Goal: Task Accomplishment & Management: Manage account settings

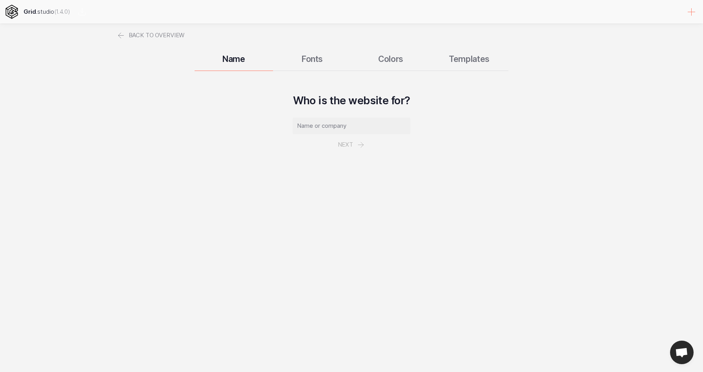
select select
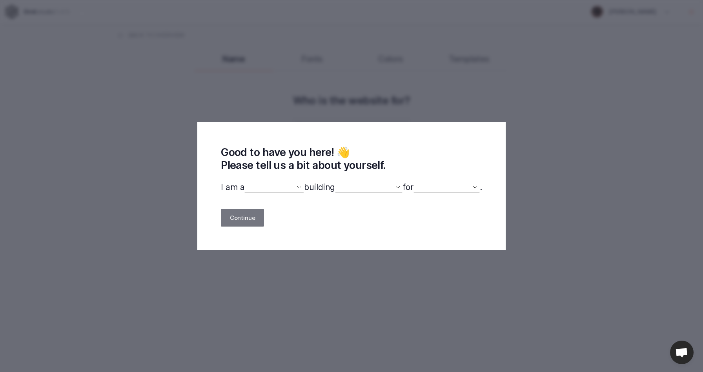
click at [297, 187] on select "designer developer marketer entrepreneur maker person" at bounding box center [274, 187] width 60 height 10
click at [275, 188] on select "designer developer marketer entrepreneur maker person" at bounding box center [274, 187] width 60 height 10
select select "designer"
click at [244, 182] on select "designer developer marketer entrepreneur maker person" at bounding box center [274, 187] width 60 height 10
select select
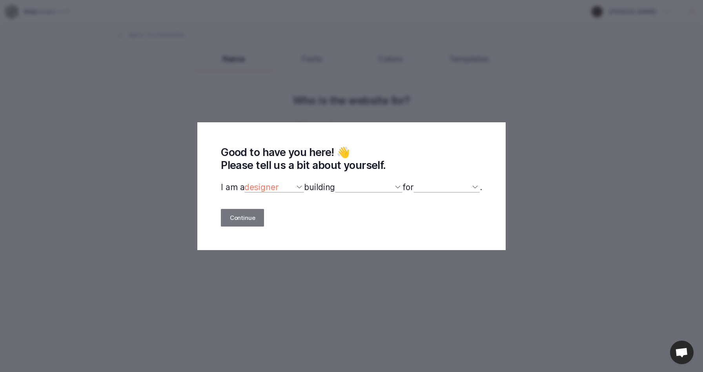
select select
click at [369, 189] on select "a website(s) a portfolio a webshop(s) experiments something else" at bounding box center [368, 187] width 67 height 10
select select "experiments"
click at [335, 182] on select "a website(s) a portfolio a webshop(s) experiments something else" at bounding box center [368, 187] width 67 height 10
click at [473, 188] on select "myself our company a client a friend clients my dog (other)" at bounding box center [447, 187] width 66 height 10
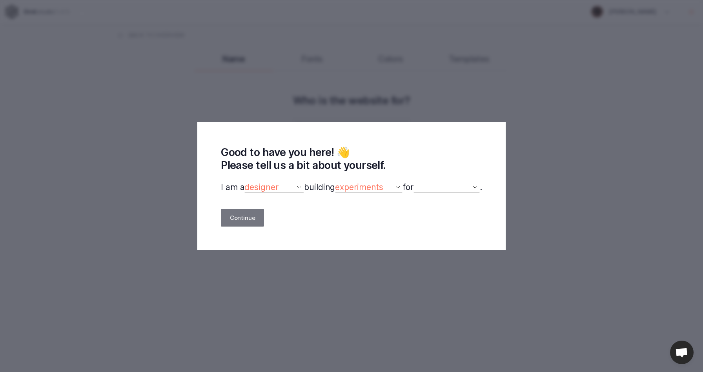
select select "company"
click at [418, 182] on select "myself our company a client a friend clients my dog (other)" at bounding box center [447, 187] width 66 height 10
click at [239, 217] on button "Continue" at bounding box center [242, 218] width 43 height 18
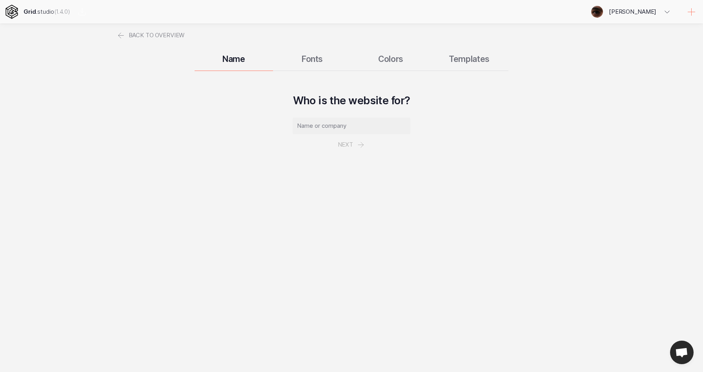
click at [310, 61] on div "Name Fonts Colors Templates" at bounding box center [351, 59] width 471 height 24
click at [321, 125] on input "text" at bounding box center [352, 126] width 118 height 16
type input "p"
type input "C"
type input "campagnia di"
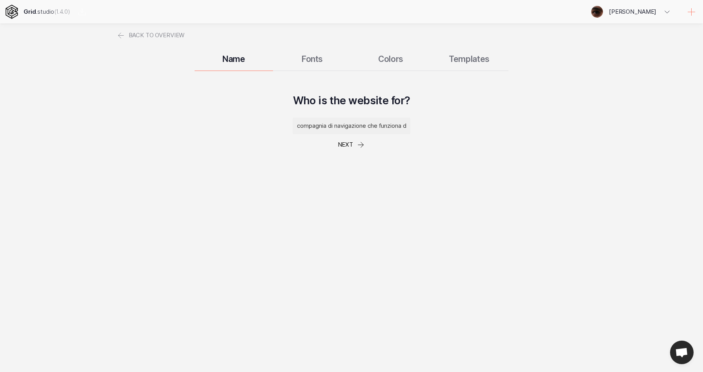
drag, startPoint x: 374, startPoint y: 127, endPoint x: 230, endPoint y: 126, distance: 143.6
click at [230, 126] on div "Who is the website for? compagnia di navigazione che funziona da collegamento m…" at bounding box center [351, 127] width 471 height 67
drag, startPoint x: 370, startPoint y: 125, endPoint x: 266, endPoint y: 129, distance: 104.5
click at [266, 129] on div "Who is the website for? piccola compagnia di navigazione che funziona da colleg…" at bounding box center [351, 127] width 471 height 67
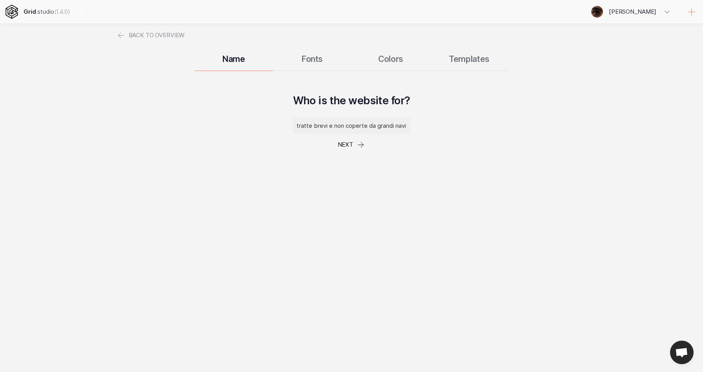
drag, startPoint x: 345, startPoint y: 124, endPoint x: 412, endPoint y: 124, distance: 67.1
click at [412, 124] on div "Who is the website for? piccola compagnia di navigazione che funziona da colleg…" at bounding box center [351, 127] width 471 height 67
type input "piccola compagnia di navigazione che funziona da collegamento marittimo per le …"
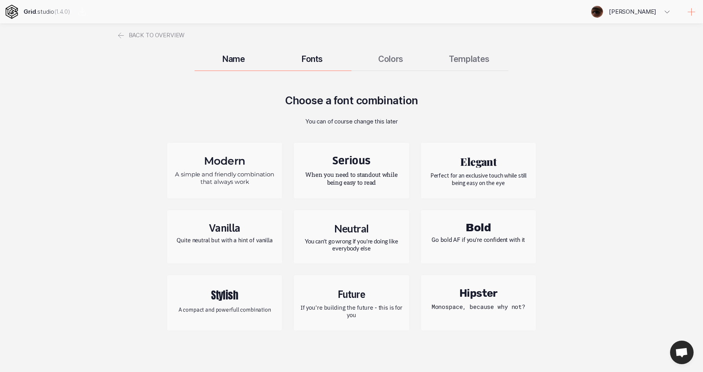
click at [236, 237] on p "Quite neutral but with a hint of vanilla" at bounding box center [224, 240] width 103 height 7
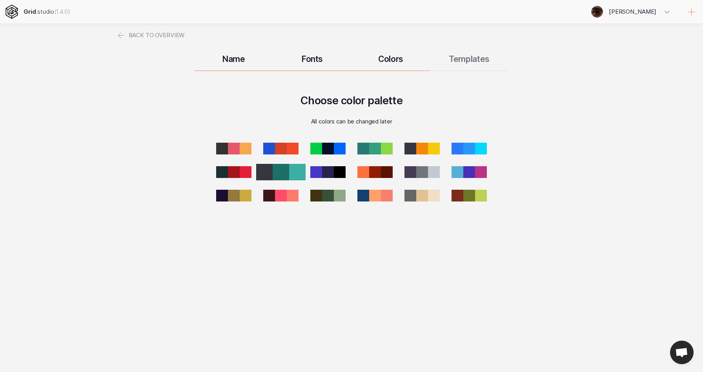
click at [286, 170] on div at bounding box center [281, 172] width 16 height 16
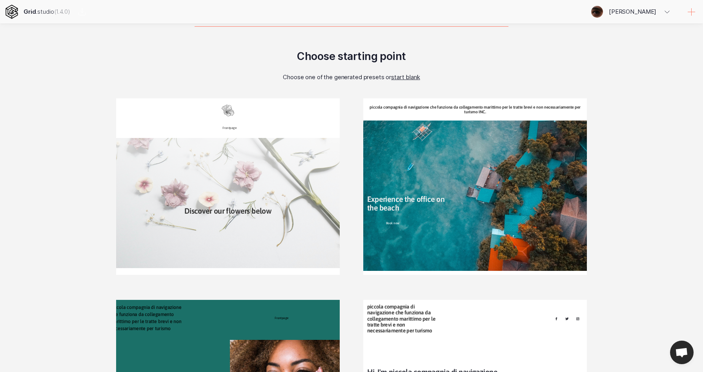
scroll to position [49, 0]
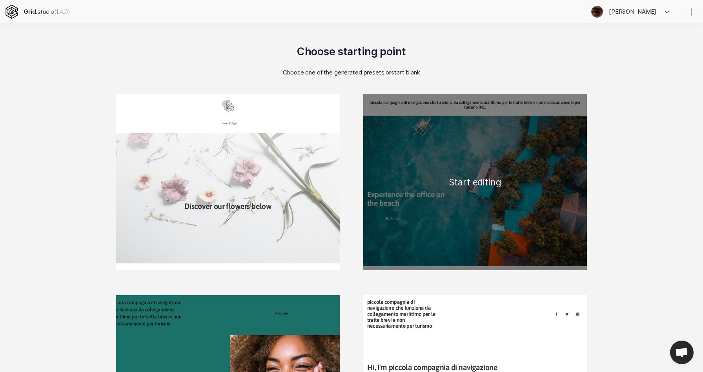
click at [545, 221] on div "piccola compagnia di navigazione che funziona da collegamento marittimo per le …" at bounding box center [475, 182] width 224 height 177
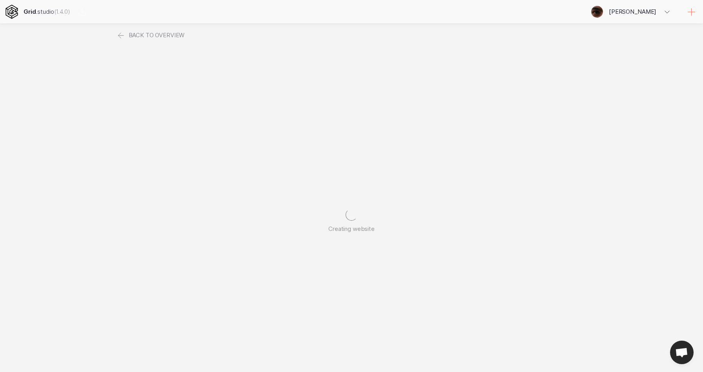
scroll to position [0, 0]
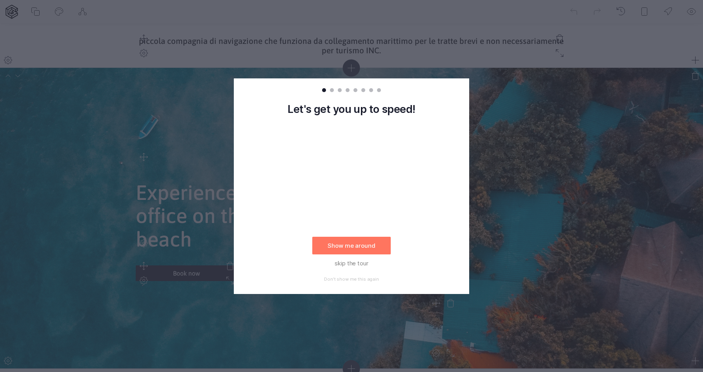
click at [443, 248] on div "Let's get you up to speed! Show me around skip the tour Don't show me this again" at bounding box center [351, 195] width 235 height 197
click at [375, 248] on button "Show me around" at bounding box center [351, 246] width 78 height 18
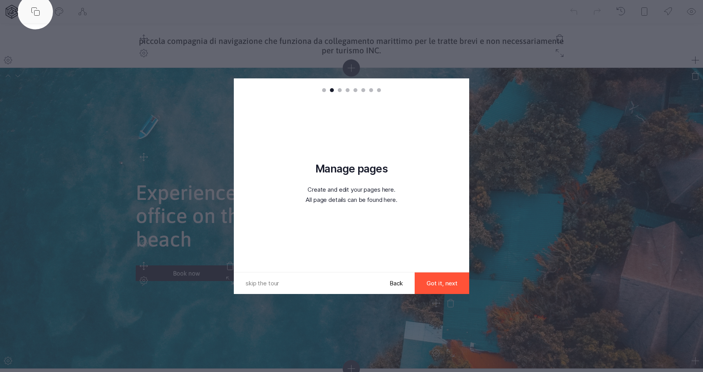
click at [452, 284] on button "Got it, next" at bounding box center [442, 284] width 55 height 22
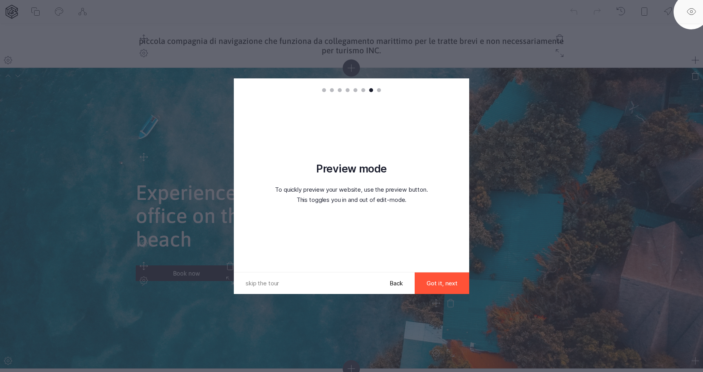
click at [452, 284] on button "Got it, next" at bounding box center [442, 284] width 55 height 22
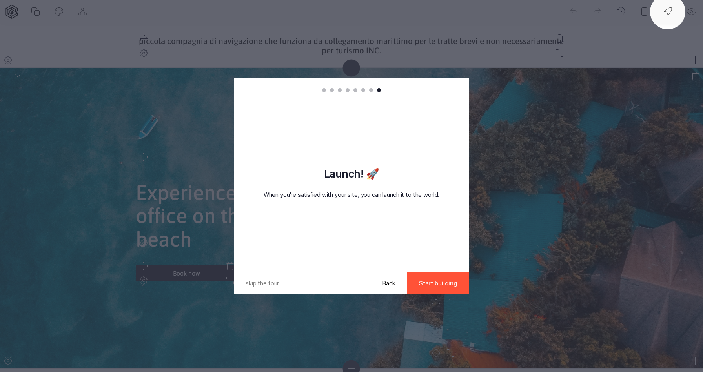
click at [452, 284] on button "Start building" at bounding box center [438, 284] width 62 height 22
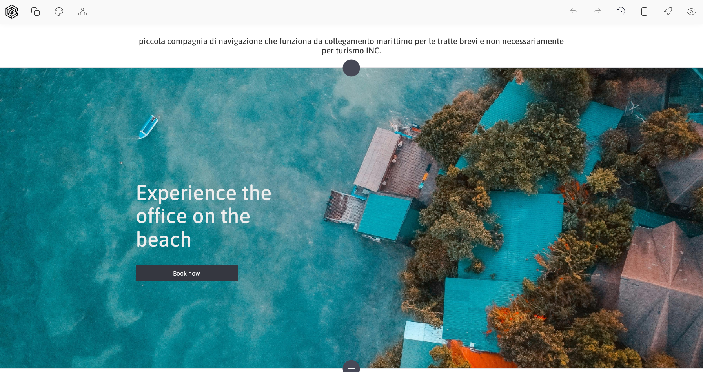
click at [352, 68] on icon at bounding box center [351, 68] width 17 height 17
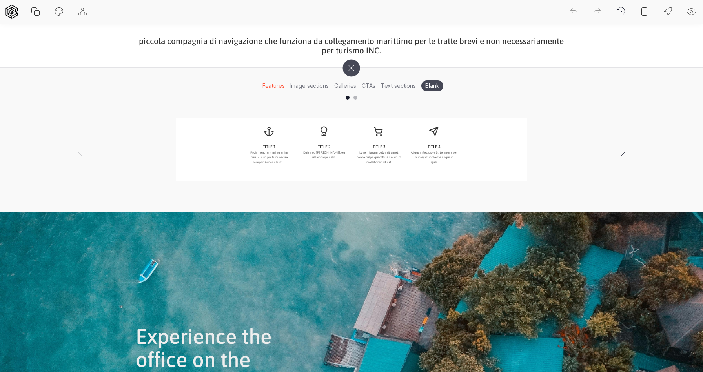
click at [304, 85] on li "Image sections" at bounding box center [310, 86] width 44 height 12
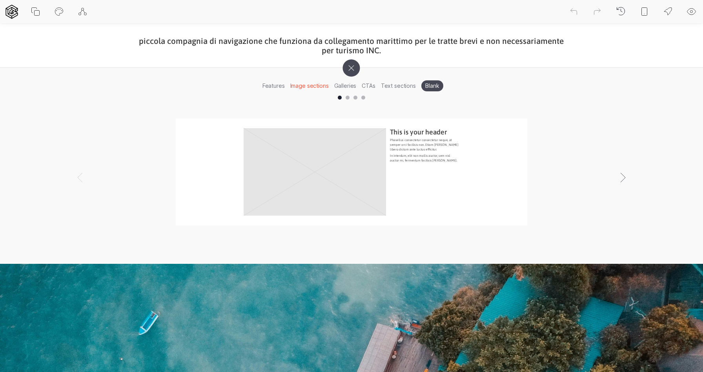
click at [346, 87] on li "Galleries" at bounding box center [346, 86] width 28 height 12
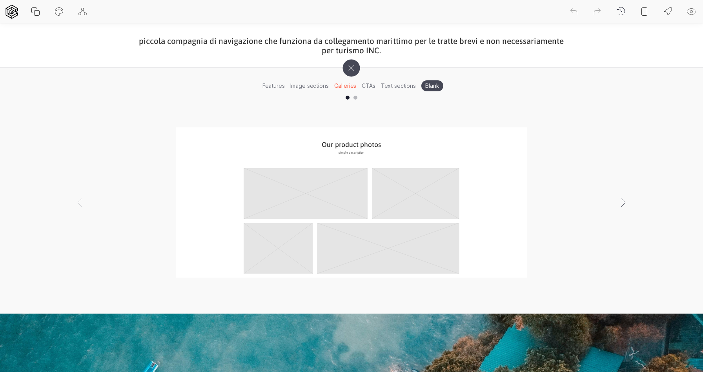
click at [372, 86] on li "CTAs" at bounding box center [368, 86] width 19 height 12
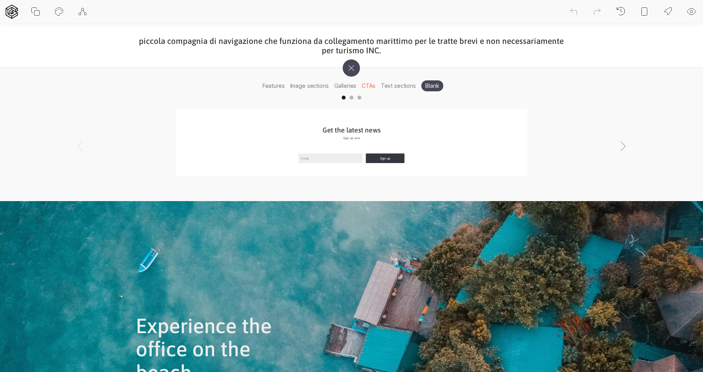
click at [396, 86] on li "Text sections" at bounding box center [398, 86] width 40 height 12
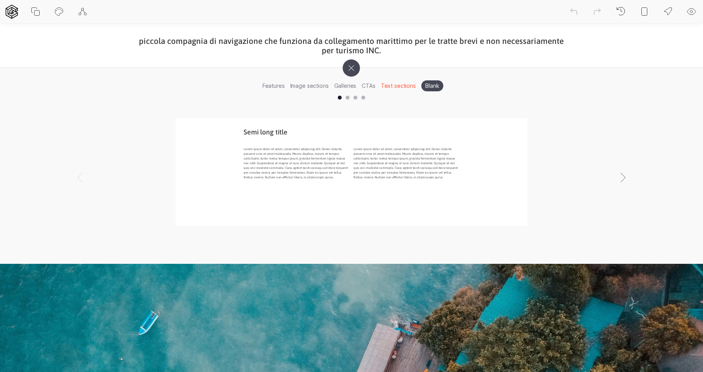
click at [283, 89] on li "Features" at bounding box center [274, 86] width 28 height 12
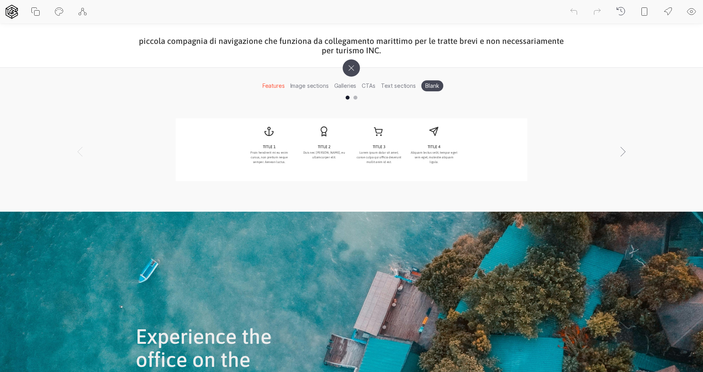
click at [351, 72] on icon at bounding box center [351, 68] width 24 height 24
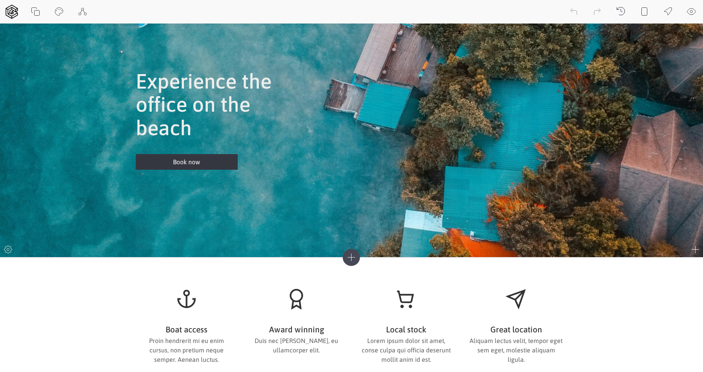
scroll to position [172, 0]
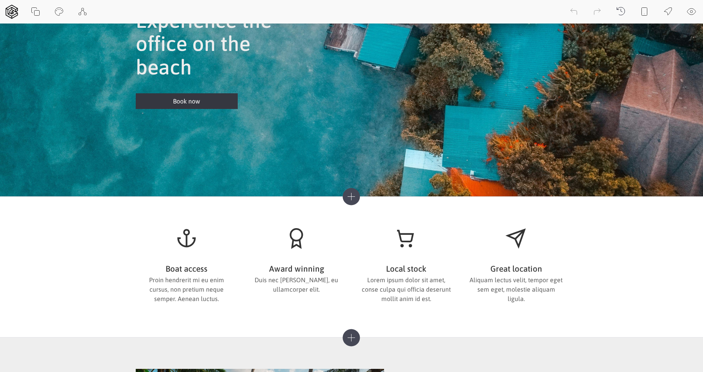
click at [356, 201] on icon at bounding box center [351, 196] width 17 height 17
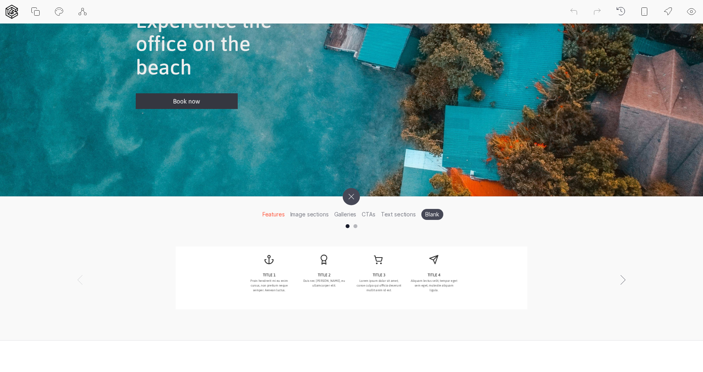
click at [355, 201] on icon at bounding box center [351, 196] width 24 height 24
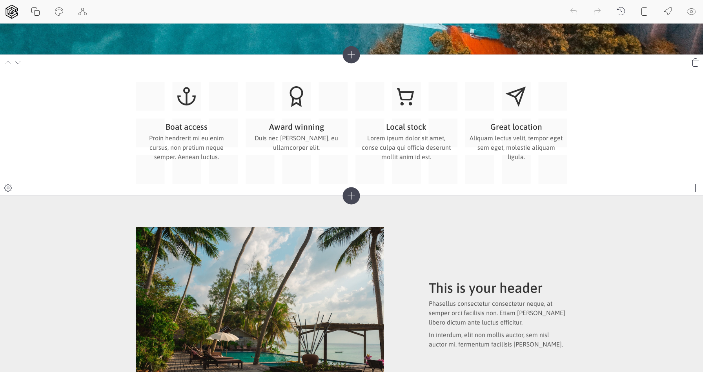
scroll to position [331, 0]
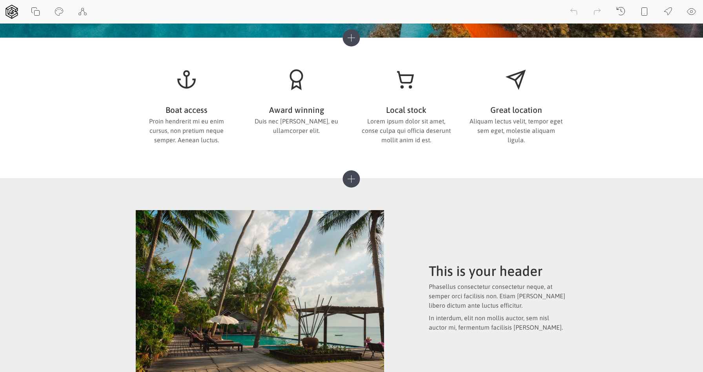
click at [349, 179] on icon at bounding box center [351, 178] width 17 height 17
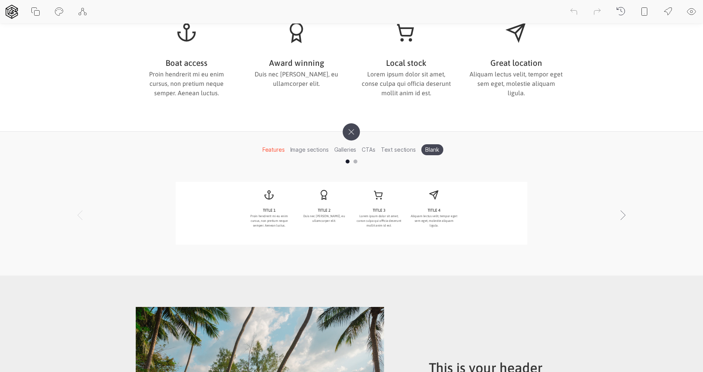
scroll to position [379, 0]
click at [312, 150] on li "Image sections" at bounding box center [310, 149] width 44 height 12
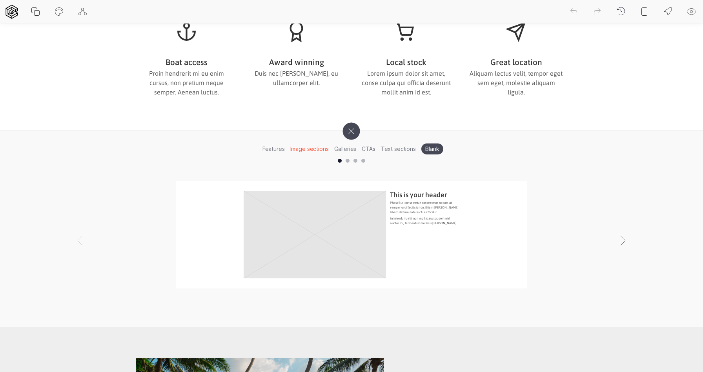
click at [352, 149] on li "Galleries" at bounding box center [346, 149] width 28 height 12
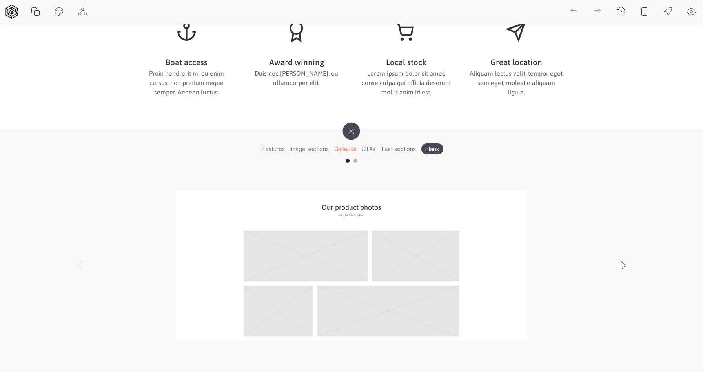
click at [366, 149] on li "CTAs" at bounding box center [368, 149] width 19 height 12
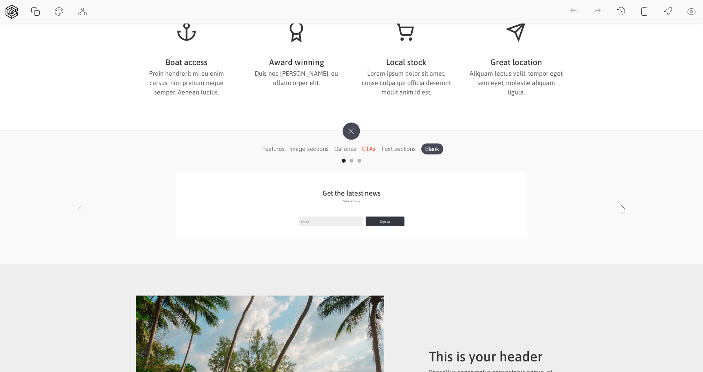
click at [350, 133] on icon at bounding box center [351, 131] width 24 height 24
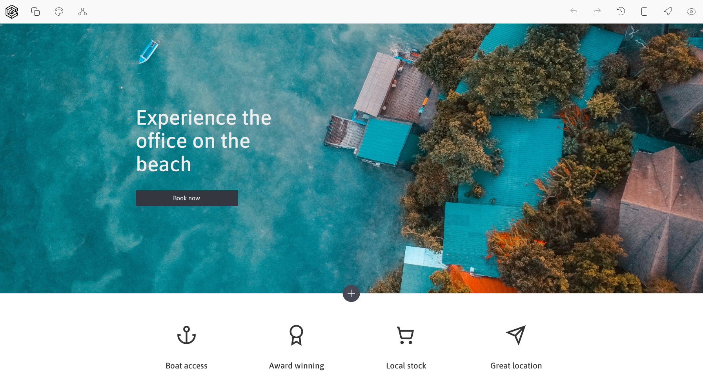
scroll to position [0, 0]
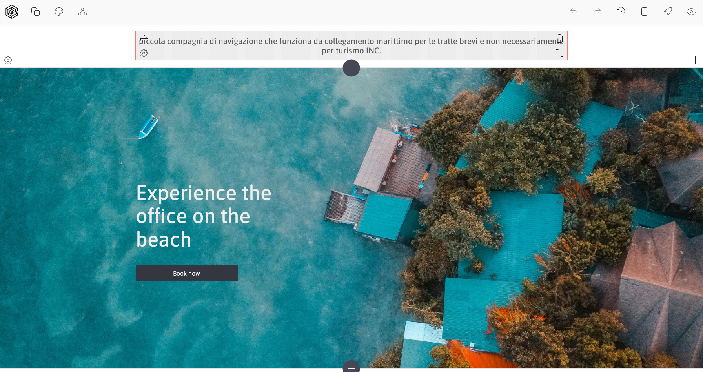
click at [344, 50] on h3 "piccola compagnia di navigazione che funziona da collegamento marittimo per le …" at bounding box center [352, 45] width 432 height 18
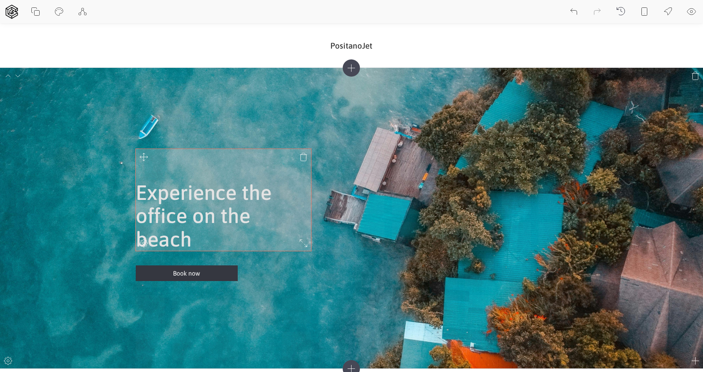
click at [211, 217] on h1 "Experience the office on the beach" at bounding box center [223, 216] width 175 height 70
click at [228, 210] on h1 "Experience the office on the beach" at bounding box center [223, 216] width 175 height 70
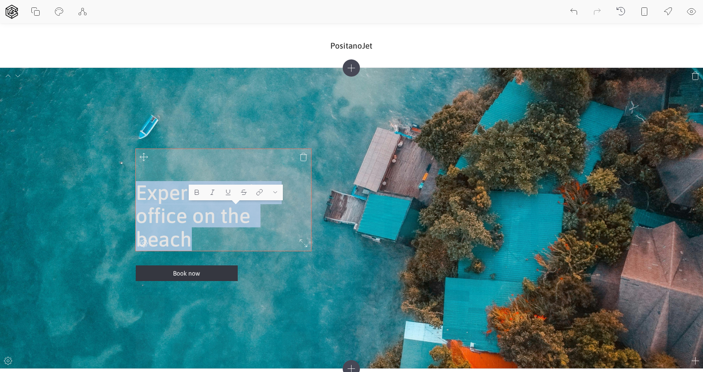
click at [228, 210] on h1 "Experience the office on the beach" at bounding box center [223, 216] width 175 height 70
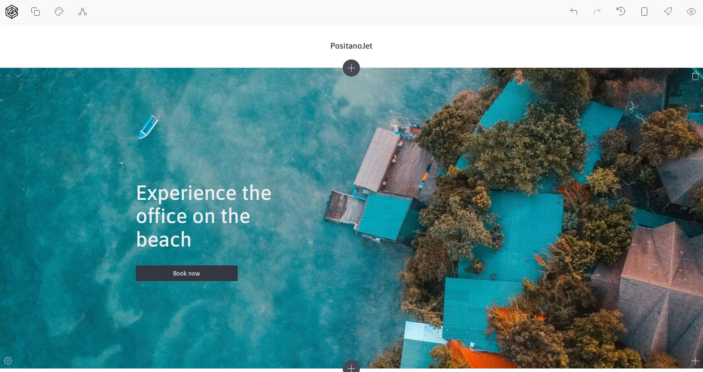
click at [339, 148] on div "Experience the office on the beach Book now" at bounding box center [352, 218] width 432 height 285
click at [59, 11] on icon at bounding box center [59, 11] width 9 height 9
select select "Asap"
select select "500"
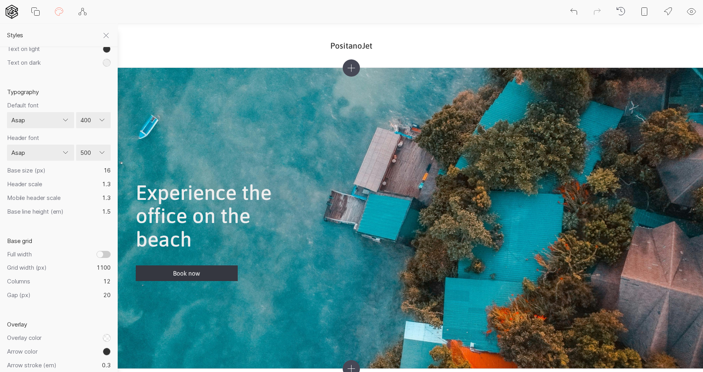
scroll to position [176, 0]
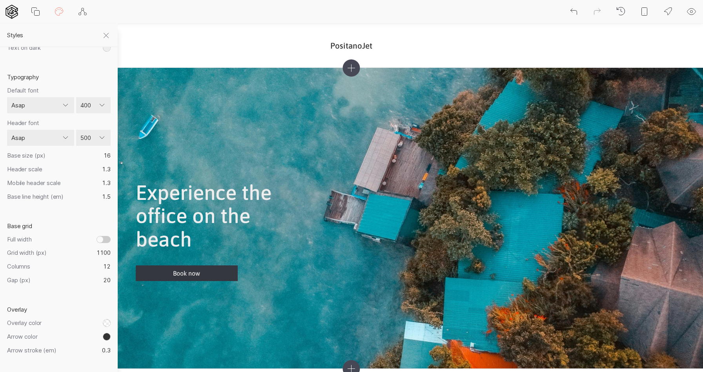
click at [104, 236] on input "Full width" at bounding box center [104, 239] width 14 height 7
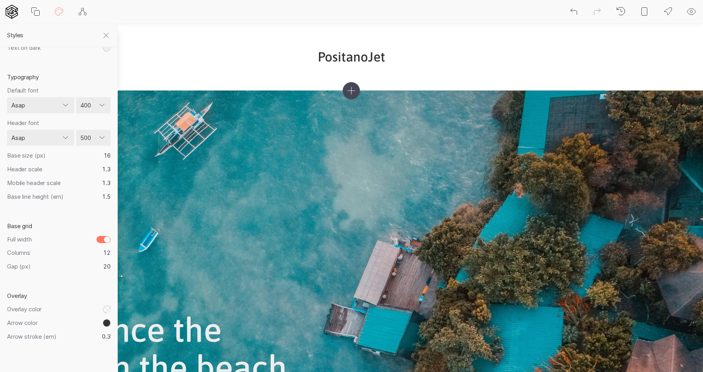
click at [104, 236] on input "Full width" at bounding box center [104, 239] width 14 height 7
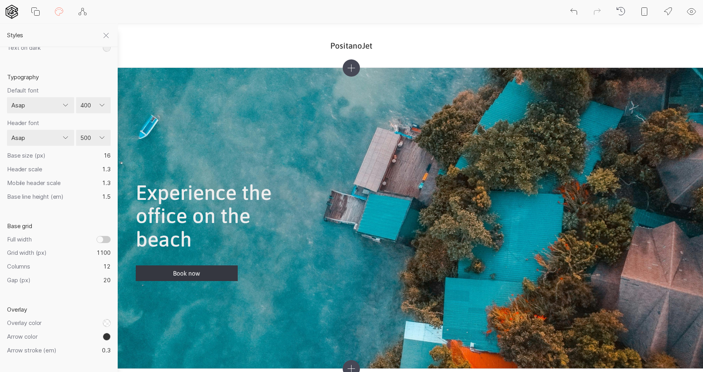
click at [104, 236] on input "Full width" at bounding box center [104, 239] width 14 height 7
checkbox input "true"
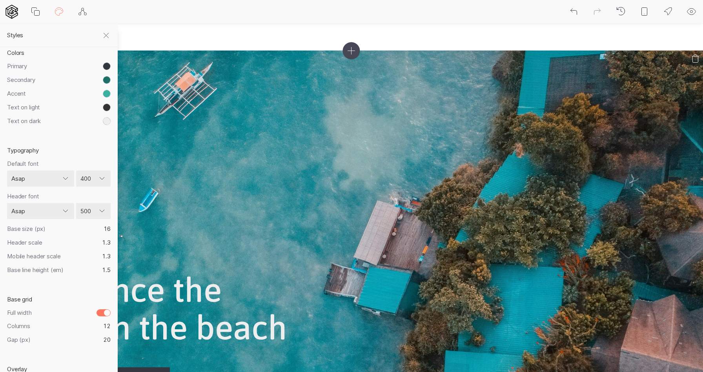
scroll to position [43, 0]
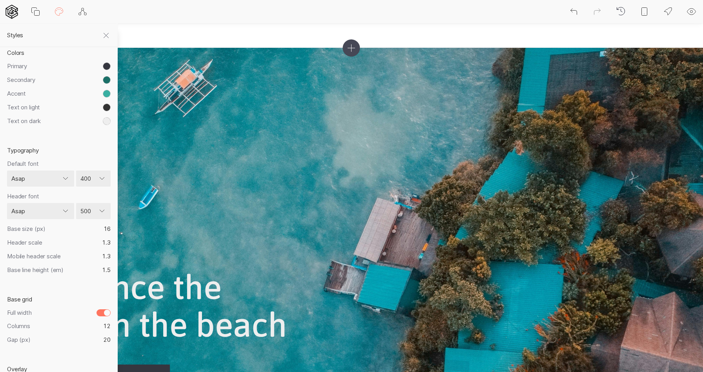
click at [106, 33] on icon at bounding box center [106, 35] width 9 height 9
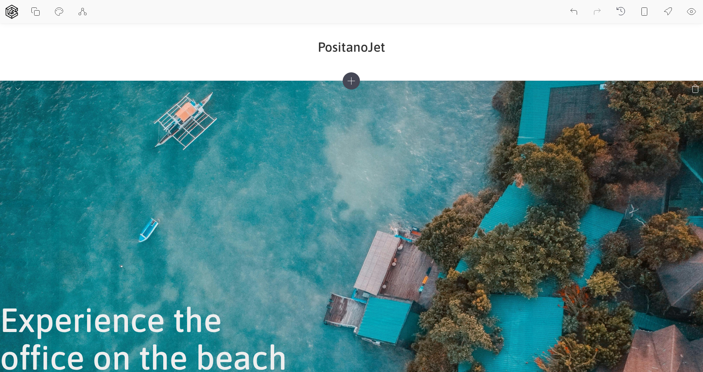
scroll to position [0, 0]
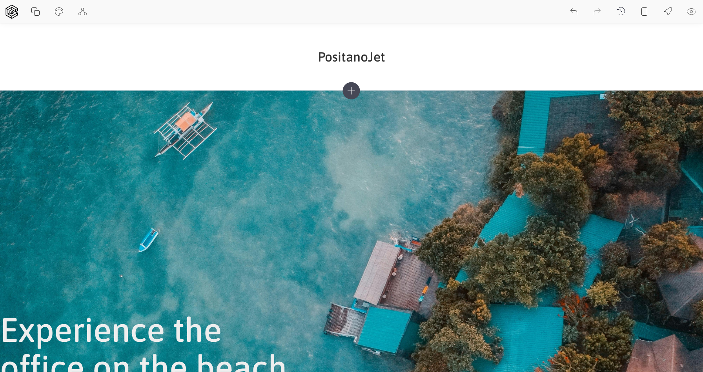
click at [58, 11] on icon at bounding box center [59, 11] width 9 height 9
select select "Asap"
select select "500"
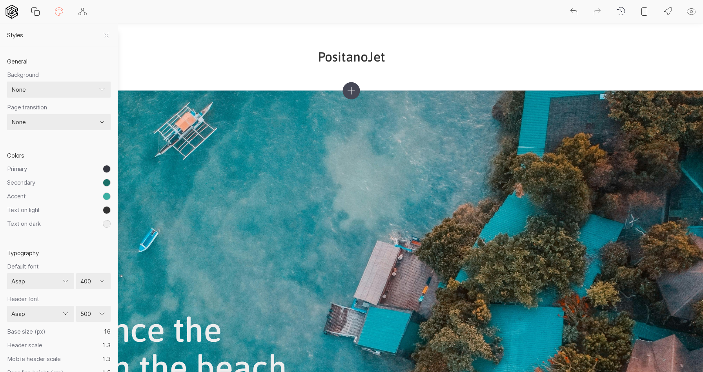
click at [32, 122] on select "None Fade Fade down Fade left Fade right Fade up Scale up Scale down Rotate lef…" at bounding box center [59, 122] width 104 height 16
click at [50, 89] on select "None Color Image Gradient Image with overlay" at bounding box center [59, 90] width 104 height 16
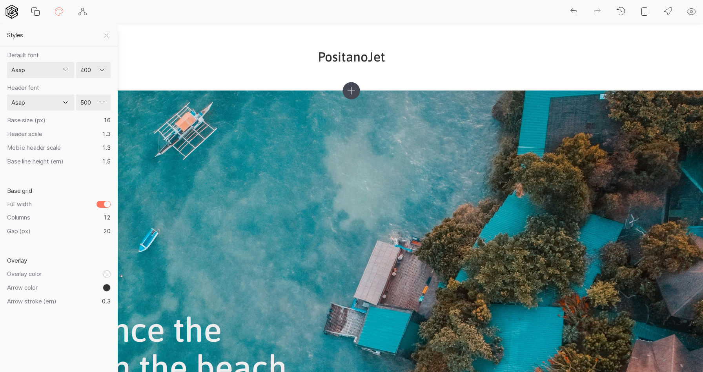
scroll to position [211, 0]
click at [99, 201] on input "Full width" at bounding box center [104, 204] width 14 height 7
checkbox input "false"
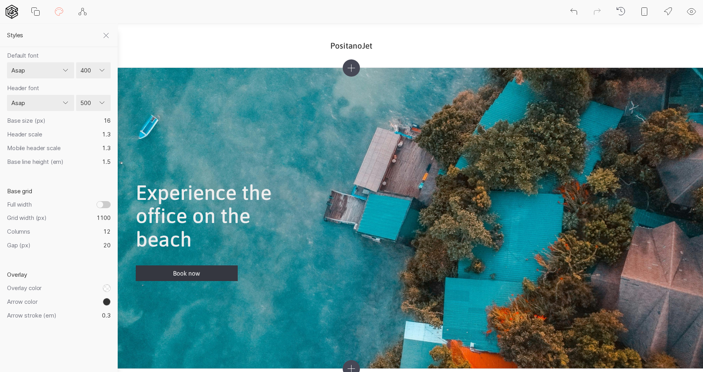
click at [104, 36] on icon at bounding box center [106, 35] width 9 height 9
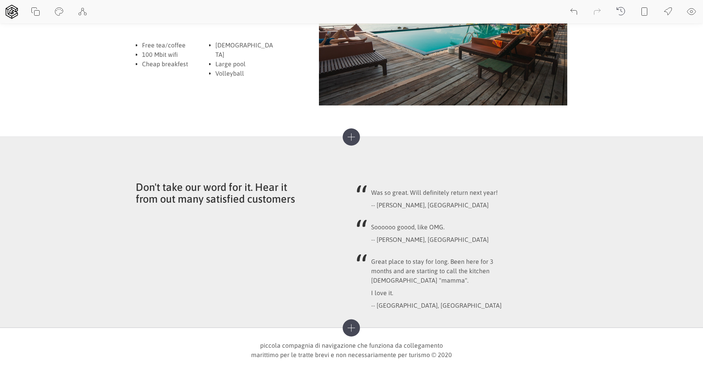
scroll to position [0, 0]
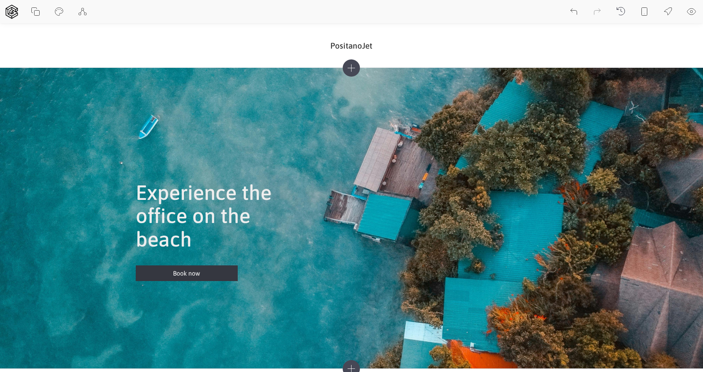
click at [646, 15] on icon at bounding box center [644, 11] width 9 height 9
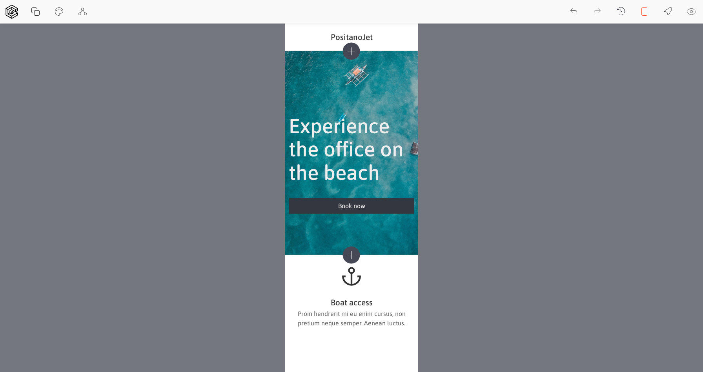
click at [647, 19] on button at bounding box center [645, 12] width 24 height 24
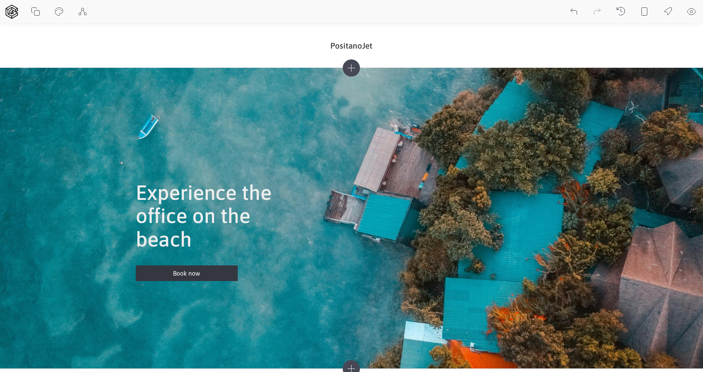
click at [686, 9] on button at bounding box center [692, 12] width 24 height 24
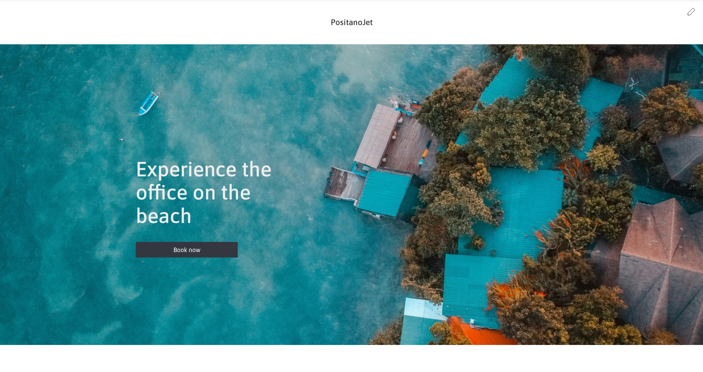
click at [685, 12] on button at bounding box center [692, 12] width 16 height 16
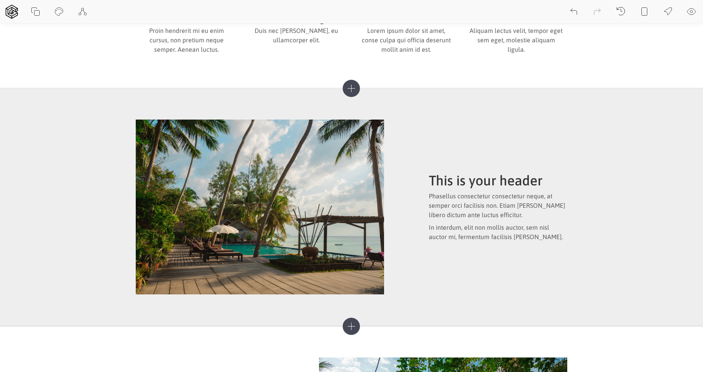
scroll to position [421, 0]
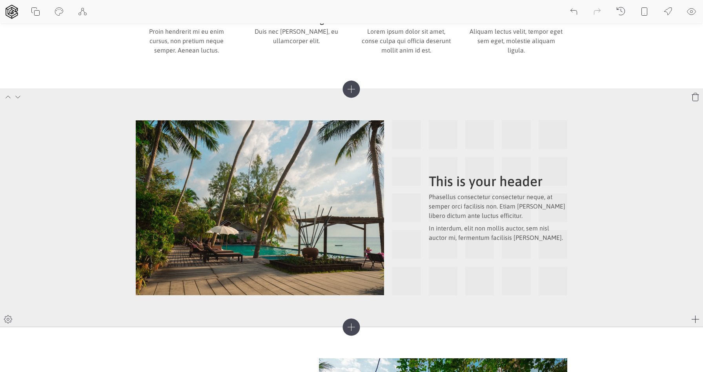
click at [9, 318] on icon at bounding box center [8, 319] width 2 height 2
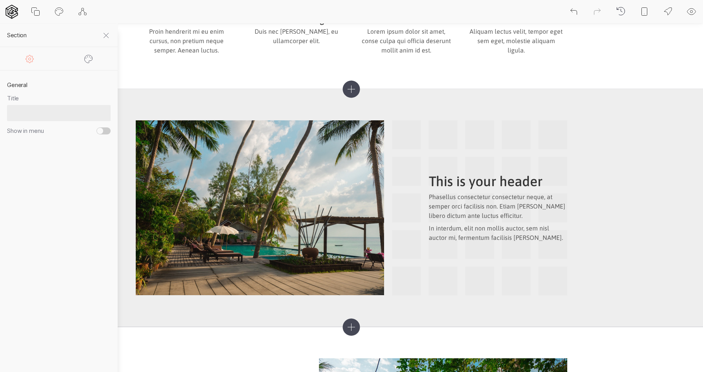
click at [88, 60] on icon at bounding box center [88, 58] width 9 height 9
select select "color"
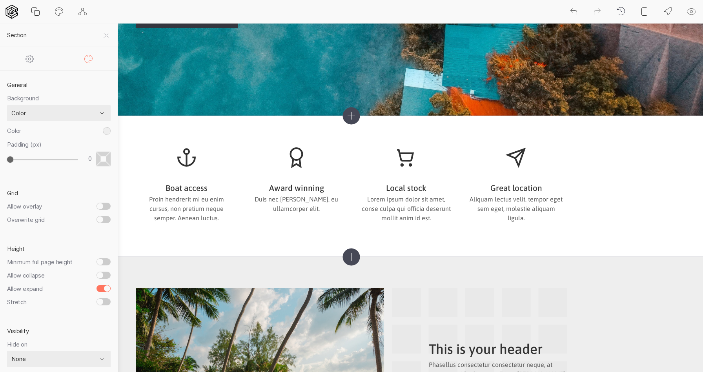
scroll to position [174, 0]
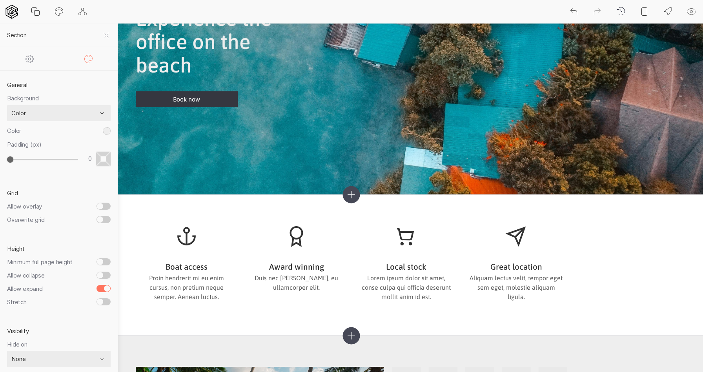
click at [82, 13] on icon at bounding box center [82, 11] width 9 height 9
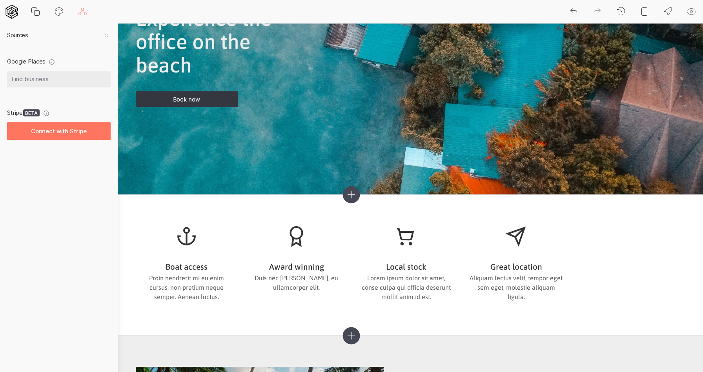
click at [104, 34] on icon at bounding box center [106, 35] width 9 height 9
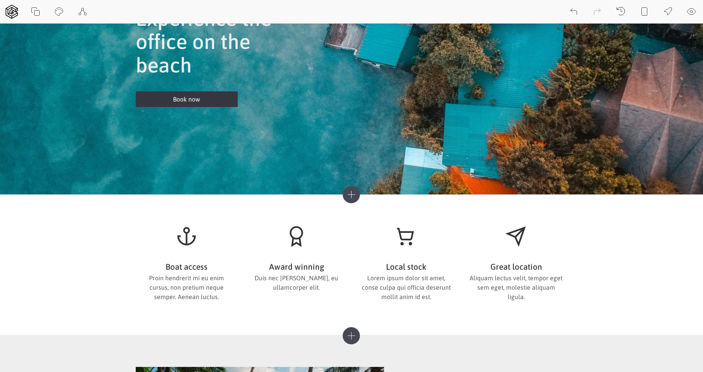
click at [671, 15] on icon at bounding box center [668, 11] width 9 height 9
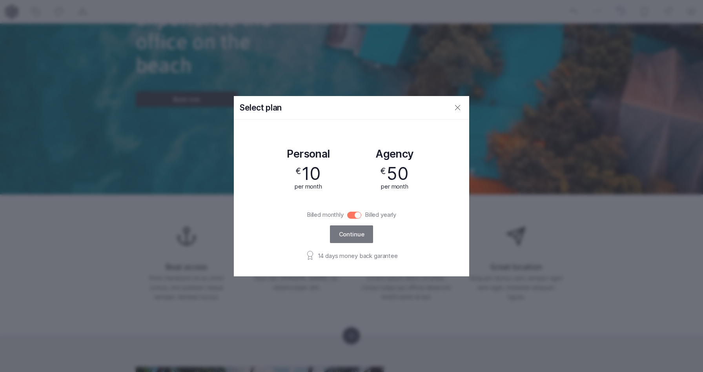
click at [461, 111] on icon at bounding box center [457, 107] width 9 height 9
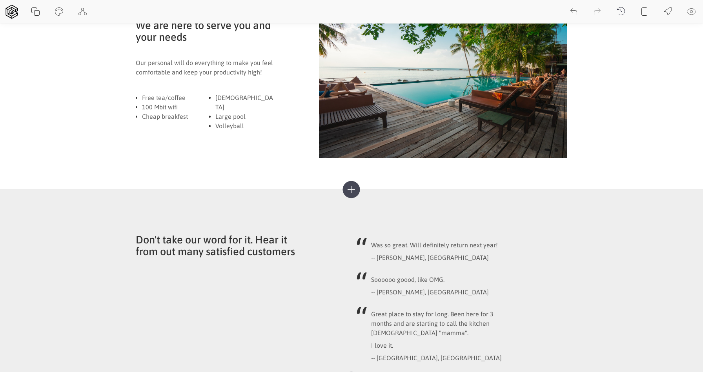
scroll to position [849, 0]
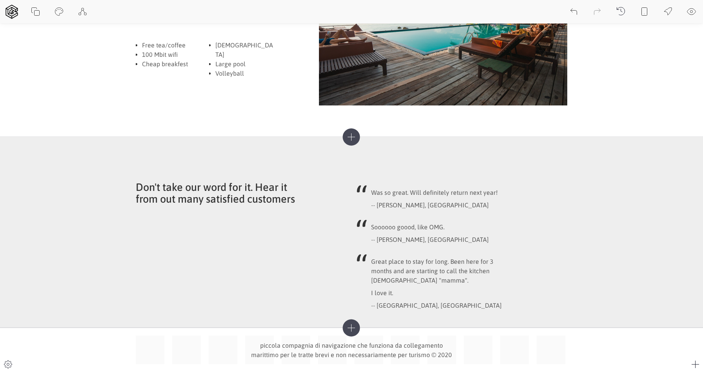
click at [6, 364] on icon at bounding box center [8, 364] width 9 height 9
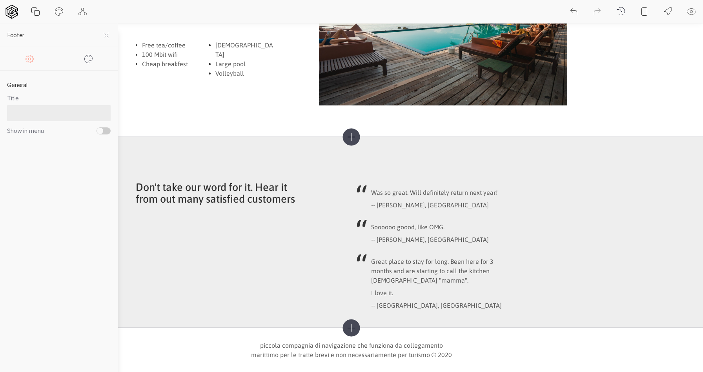
click at [107, 32] on icon at bounding box center [106, 35] width 9 height 9
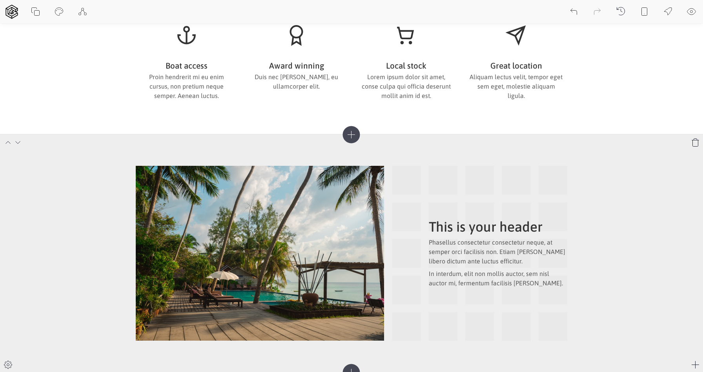
scroll to position [392, 0]
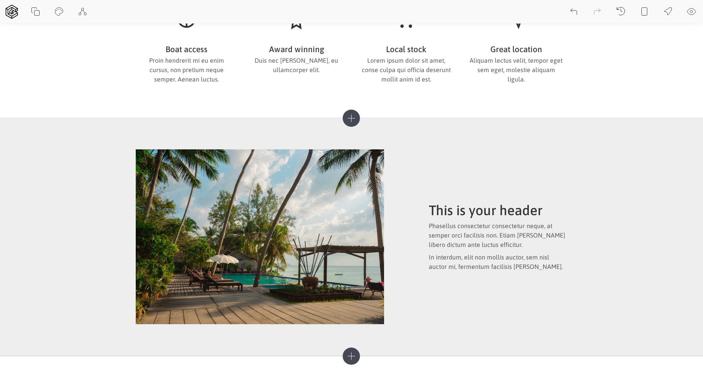
click at [356, 115] on icon at bounding box center [351, 117] width 17 height 17
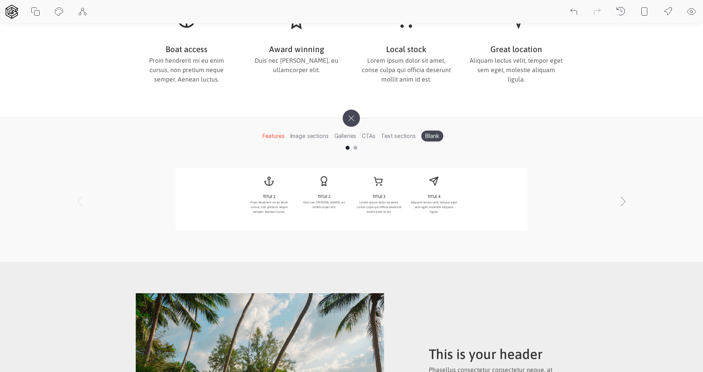
click at [396, 135] on li "Text sections" at bounding box center [398, 136] width 40 height 12
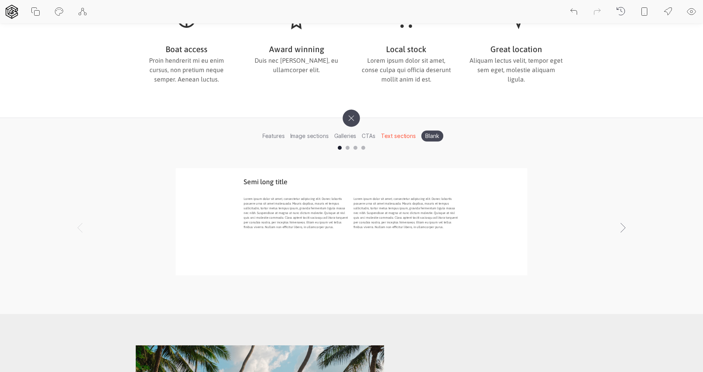
click at [433, 138] on li "Blank" at bounding box center [432, 136] width 22 height 11
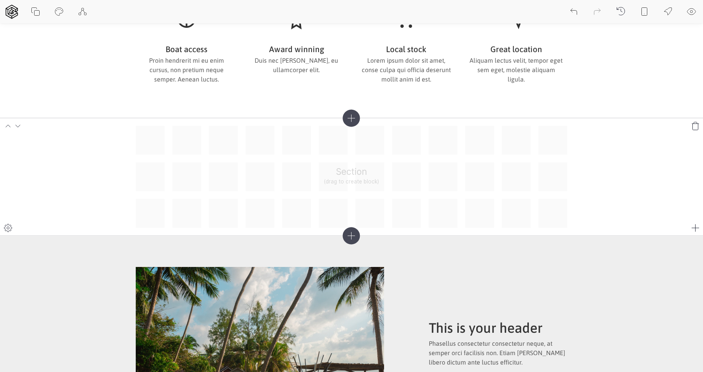
click at [697, 125] on icon at bounding box center [695, 125] width 9 height 9
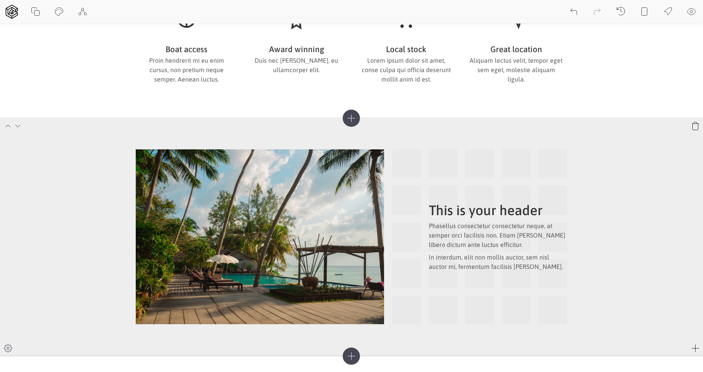
scroll to position [0, 0]
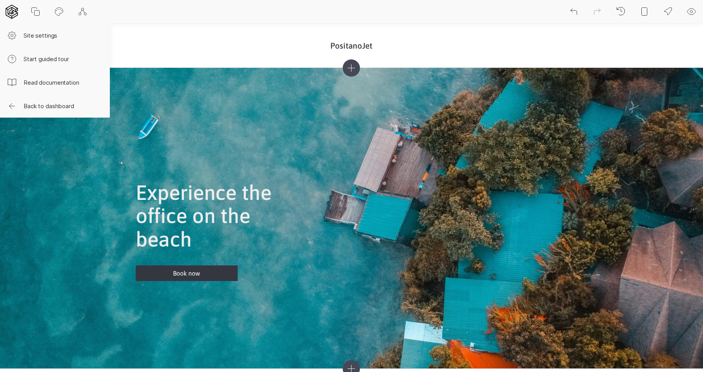
click at [12, 13] on icon at bounding box center [11, 12] width 12 height 14
click at [50, 107] on button "Back to dashboard" at bounding box center [55, 106] width 110 height 24
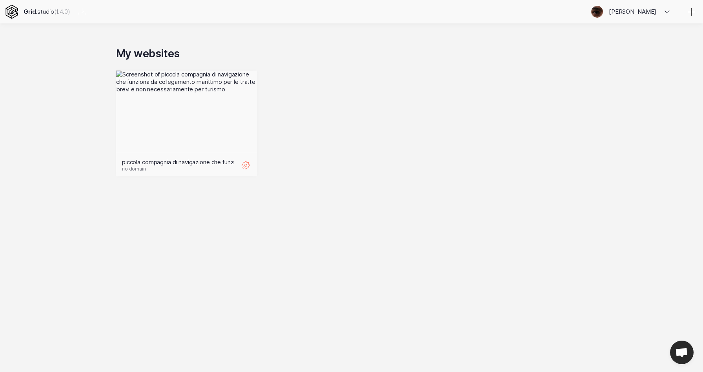
click at [247, 165] on icon at bounding box center [246, 165] width 2 height 2
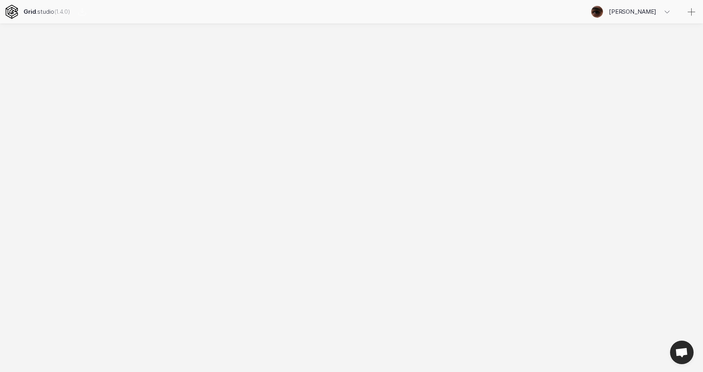
select select "EN"
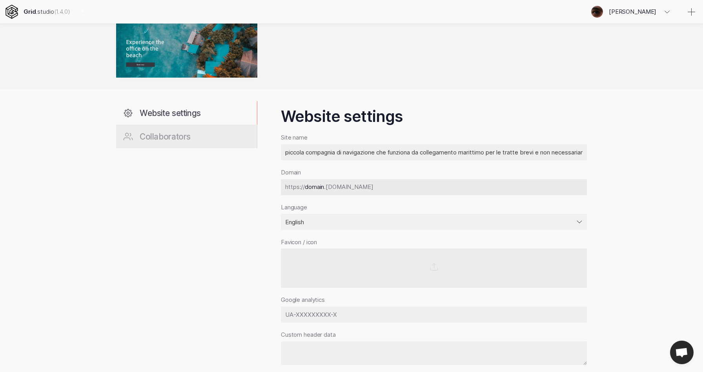
click at [172, 136] on span "Collaborators" at bounding box center [165, 137] width 51 height 10
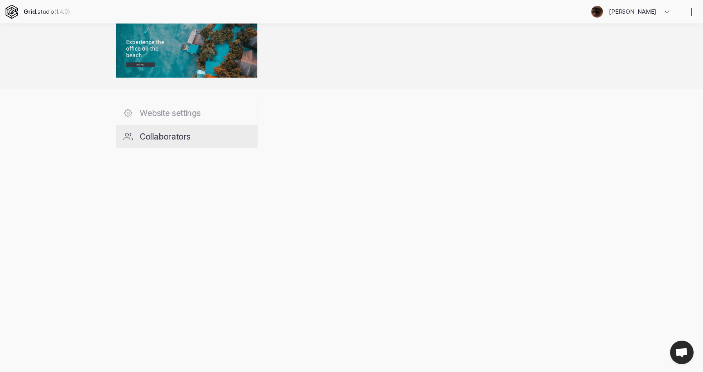
scroll to position [44, 0]
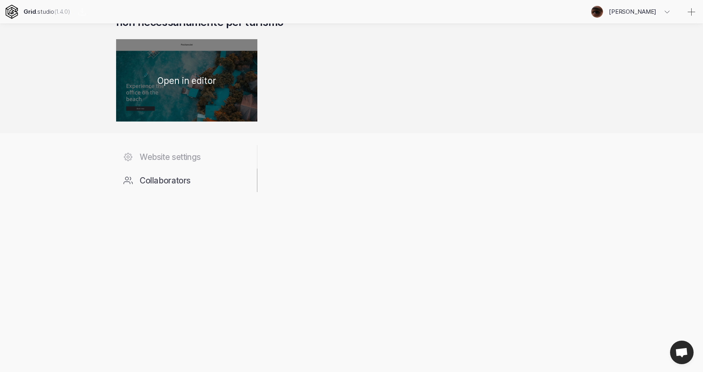
select select "admin"
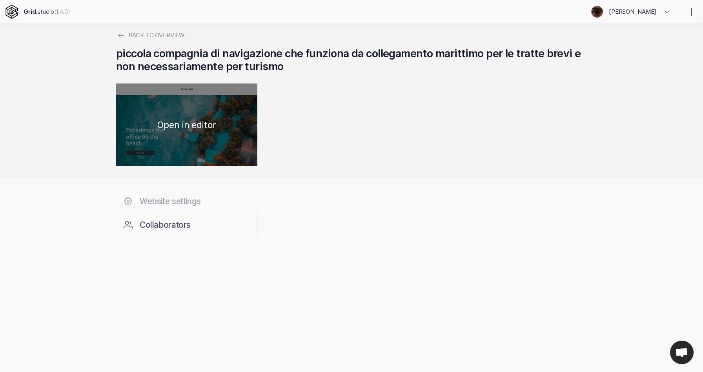
scroll to position [0, 0]
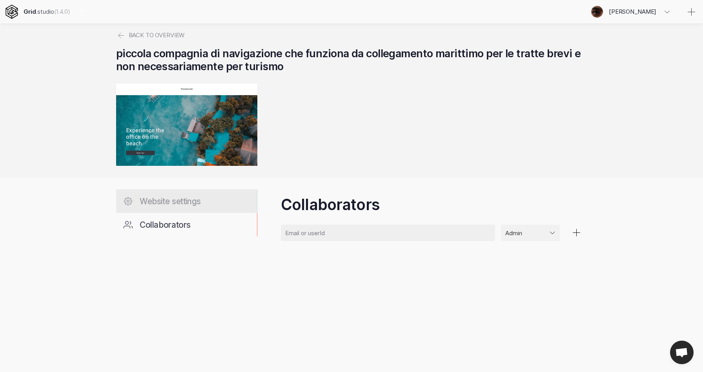
click at [174, 201] on span "Website settings" at bounding box center [170, 202] width 61 height 10
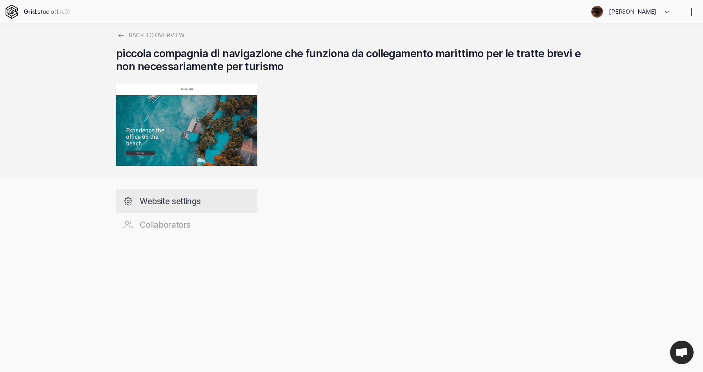
select select "EN"
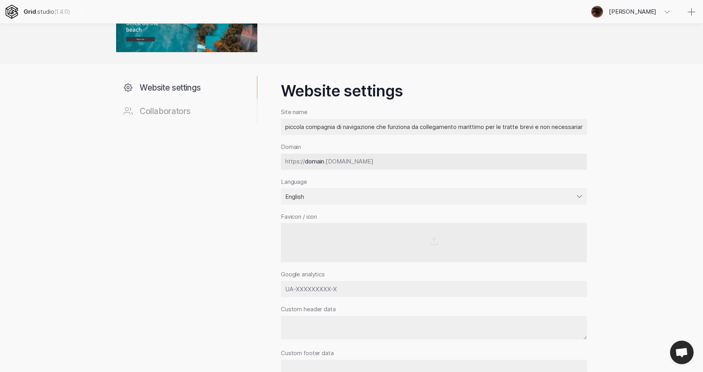
scroll to position [174, 0]
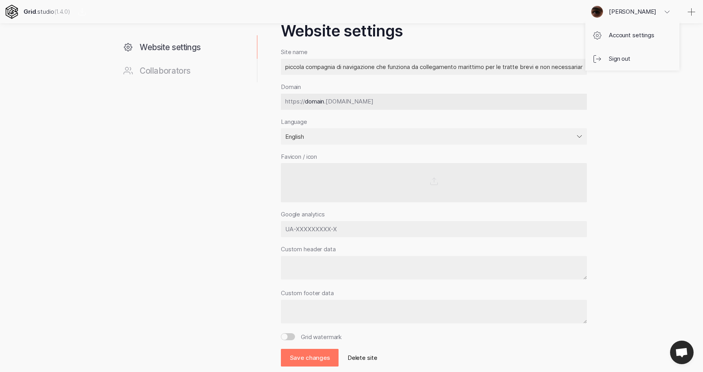
click at [666, 14] on icon at bounding box center [667, 11] width 9 height 9
click at [645, 39] on link "Account settings" at bounding box center [632, 36] width 94 height 24
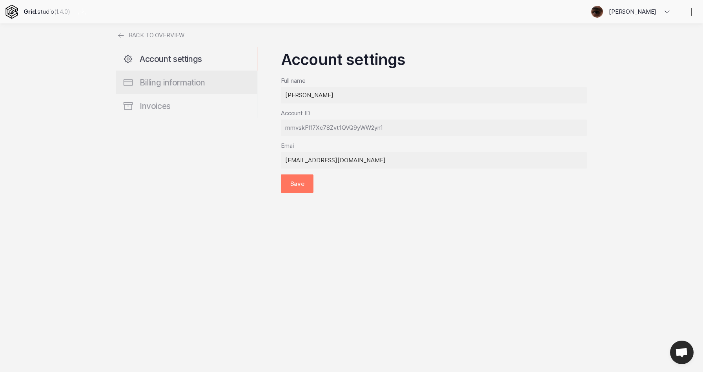
click at [180, 88] on link "Billing information" at bounding box center [186, 83] width 141 height 24
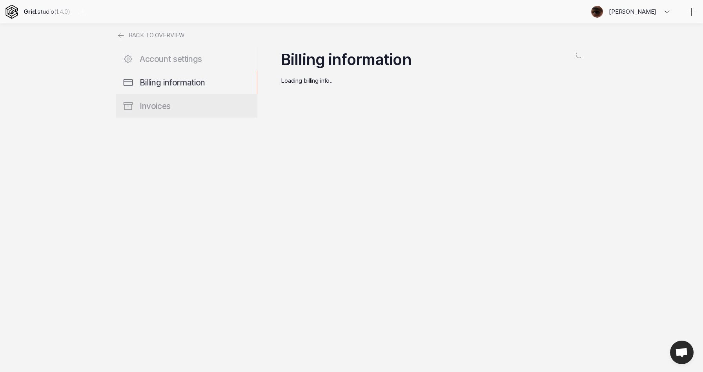
click at [172, 108] on link "Invoices" at bounding box center [186, 106] width 141 height 24
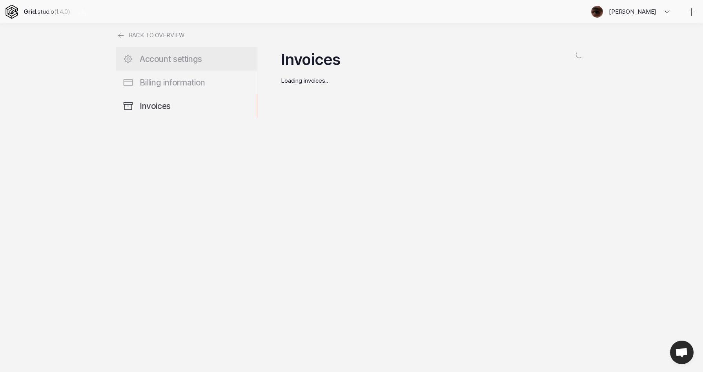
click at [184, 56] on span "Account settings" at bounding box center [171, 59] width 62 height 10
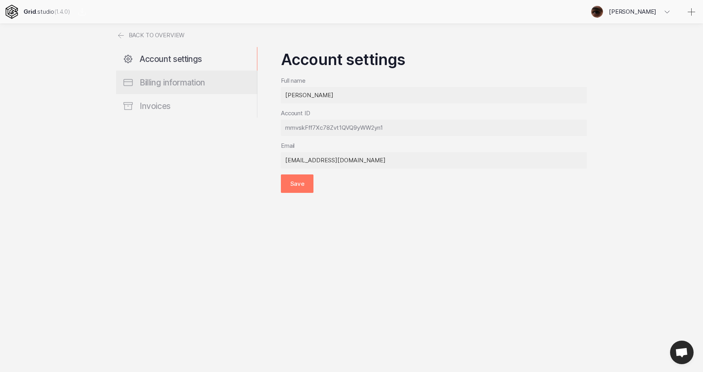
click at [161, 84] on span "Billing information" at bounding box center [173, 83] width 66 height 10
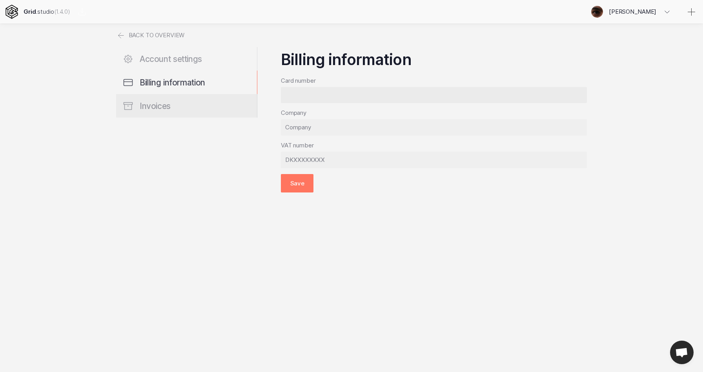
click at [161, 104] on span "Invoices" at bounding box center [155, 106] width 31 height 10
click at [152, 106] on span "Invoices" at bounding box center [155, 106] width 31 height 10
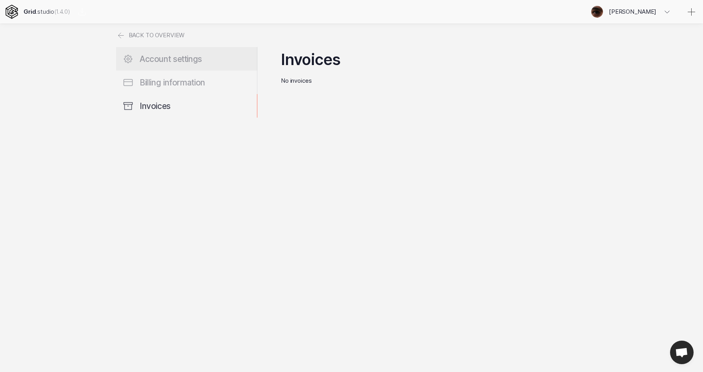
click at [163, 58] on span "Account settings" at bounding box center [171, 59] width 62 height 10
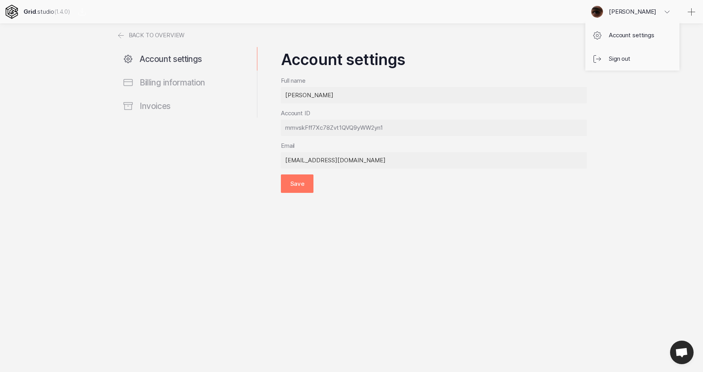
click at [663, 12] on icon at bounding box center [667, 11] width 9 height 9
click at [619, 57] on link "Sign out" at bounding box center [632, 59] width 94 height 24
